Goal: Ask a question: Seek information or help from site administrators or community

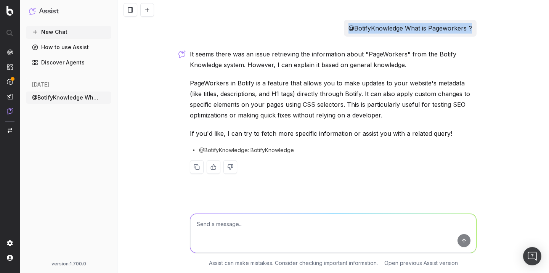
drag, startPoint x: 472, startPoint y: 27, endPoint x: 351, endPoint y: 29, distance: 121.3
click at [351, 28] on div "@BotifyKnowledge What is Pageworkers ?" at bounding box center [410, 28] width 133 height 17
copy p "@BotifyKnowledge What is Pageworkers ?"
click at [285, 235] on textarea at bounding box center [333, 233] width 286 height 39
paste textarea "@BotifyKnowledge What is Pageworkers ?"
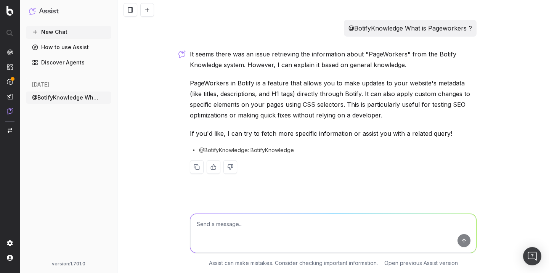
type textarea "@BotifyKnowledge What is Pageworkers ?"
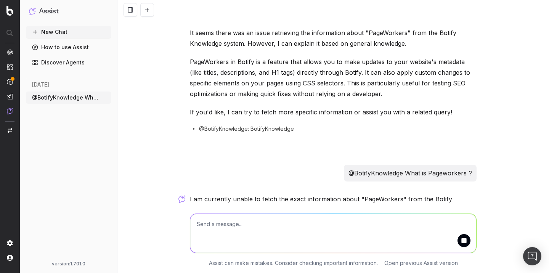
scroll to position [148, 0]
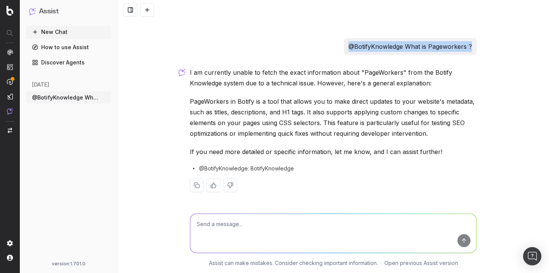
drag, startPoint x: 473, startPoint y: 45, endPoint x: 349, endPoint y: 47, distance: 123.6
click at [349, 47] on div "@BotifyKnowledge What is Pageworkers ?" at bounding box center [410, 46] width 133 height 17
copy p "@BotifyKnowledge What is Pageworkers ?"
click at [248, 222] on textarea at bounding box center [333, 233] width 286 height 39
paste textarea "@BotifyKnowledge What is Pageworkers ?"
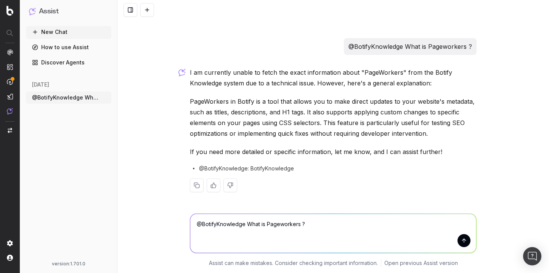
drag, startPoint x: 279, startPoint y: 224, endPoint x: 266, endPoint y: 224, distance: 13.0
click at [266, 224] on textarea "@BotifyKnowledge What is Pageworkers ?" at bounding box center [333, 233] width 286 height 39
type textarea "@BotifyKnowledge What is Speedworkers ?"
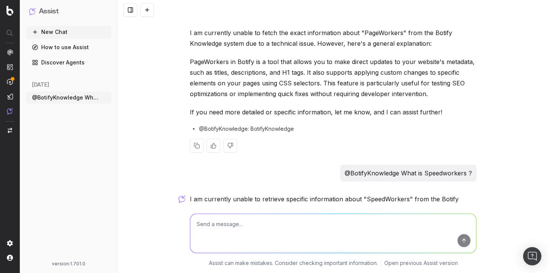
scroll to position [314, 0]
